Goal: Find specific page/section: Find specific page/section

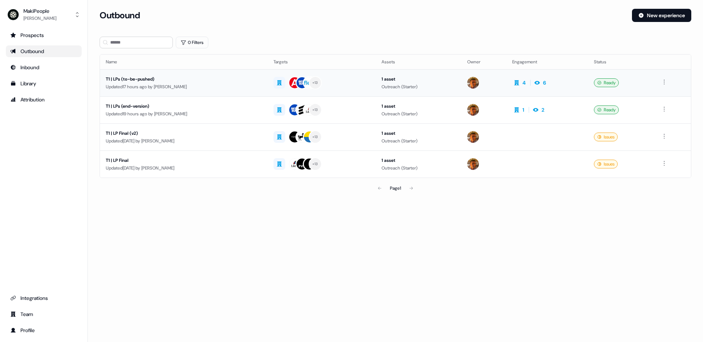
click at [184, 78] on div "T1 | LPs (to-be-pushed)" at bounding box center [184, 78] width 156 height 7
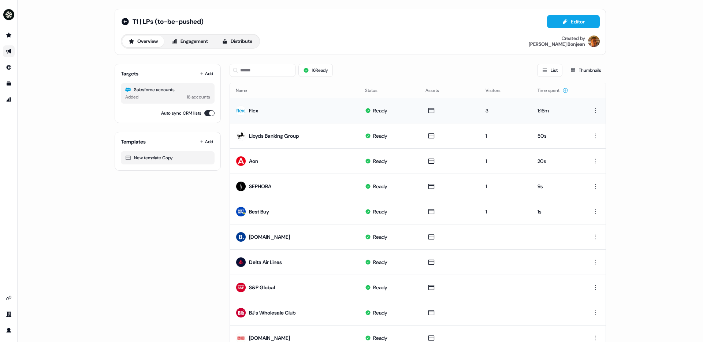
click at [292, 107] on td "Flex" at bounding box center [294, 110] width 129 height 25
click at [249, 111] on div "Flex" at bounding box center [253, 110] width 9 height 7
click at [187, 41] on button "Engagement" at bounding box center [190, 42] width 49 height 12
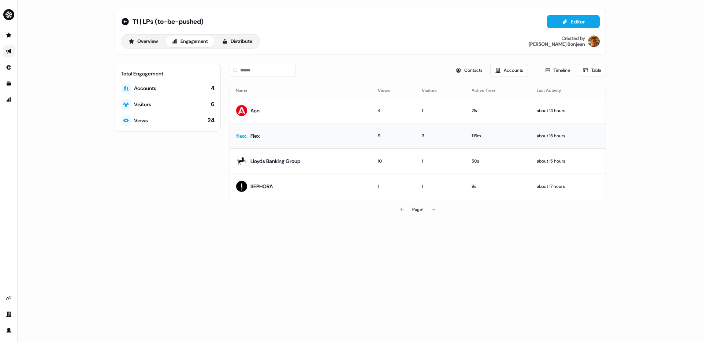
click at [293, 138] on td "Flex" at bounding box center [301, 135] width 142 height 25
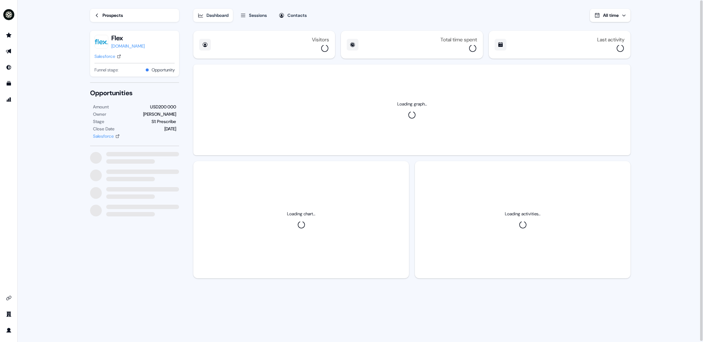
click at [261, 14] on div "Sessions" at bounding box center [258, 15] width 18 height 7
